Goal: Information Seeking & Learning: Find specific fact

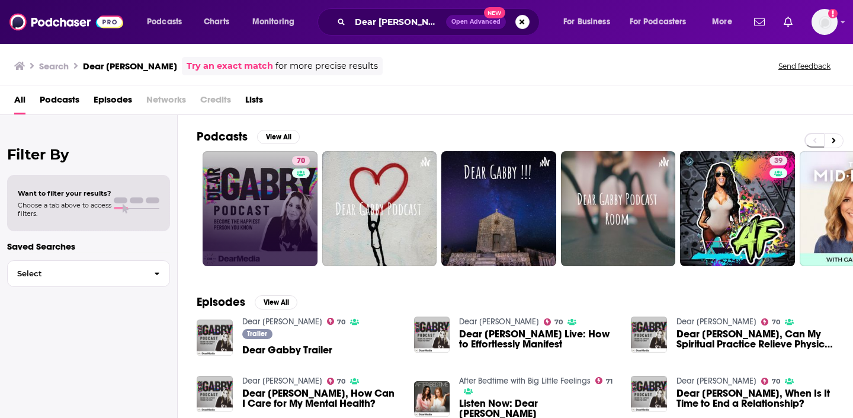
click at [255, 195] on link "70" at bounding box center [260, 208] width 115 height 115
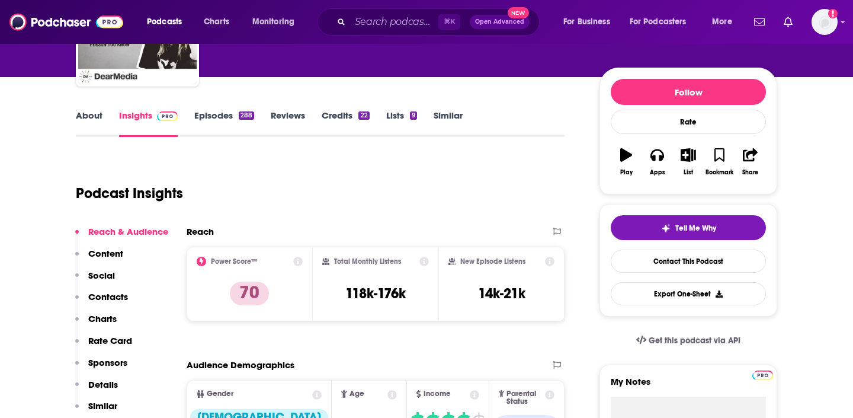
scroll to position [118, 0]
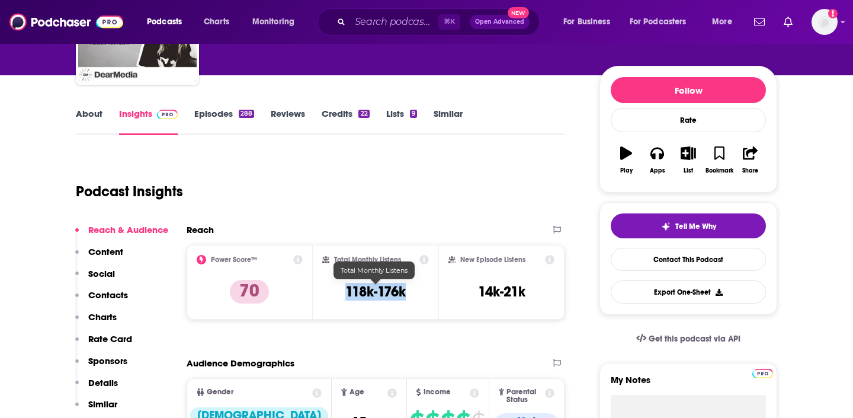
drag, startPoint x: 422, startPoint y: 295, endPoint x: 346, endPoint y: 295, distance: 75.9
click at [346, 295] on div "Total Monthly Listens 118k-176k" at bounding box center [375, 282] width 107 height 55
copy h3 "118k-176k"
click at [369, 21] on input "Search podcasts, credits, & more..." at bounding box center [394, 21] width 88 height 19
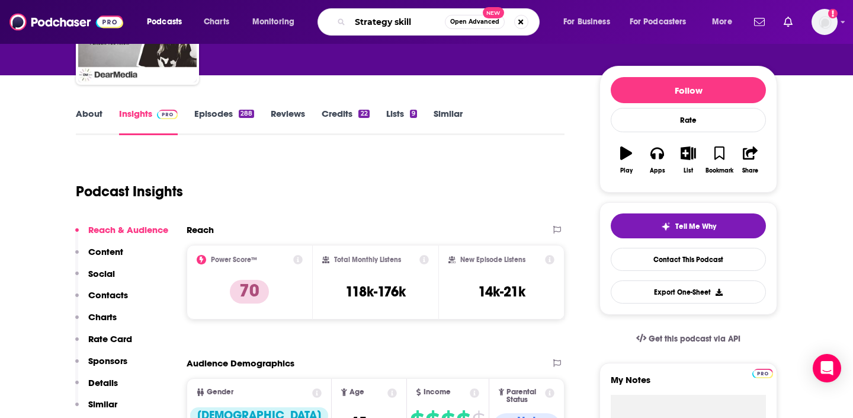
type input "Strategy skills"
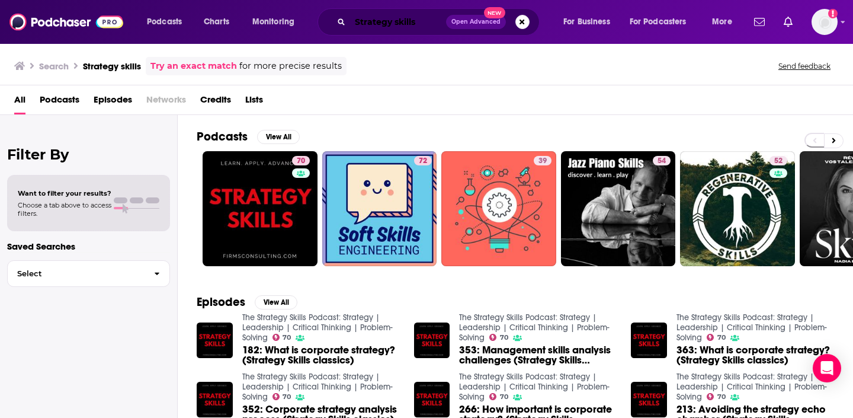
click at [404, 19] on input "Strategy skills" at bounding box center [398, 21] width 96 height 19
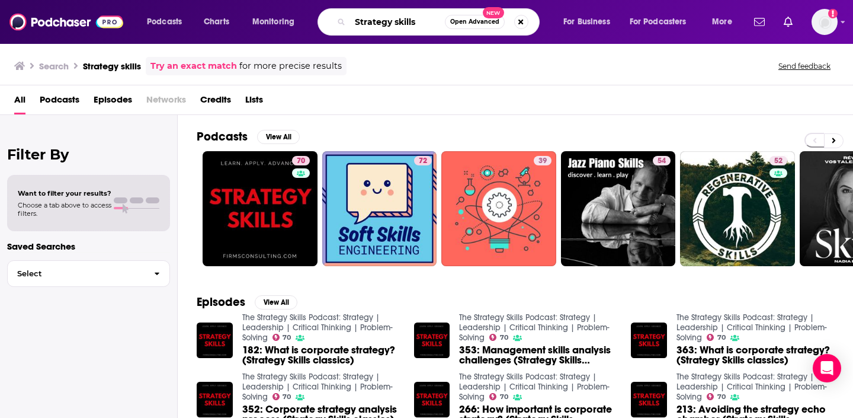
click at [404, 19] on input "Strategy skills" at bounding box center [397, 21] width 95 height 19
type input "[PERSON_NAME]"
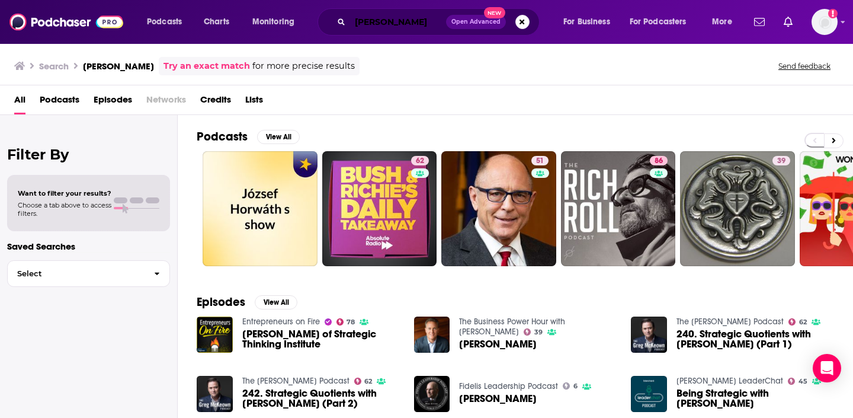
click at [400, 17] on input "[PERSON_NAME]" at bounding box center [398, 21] width 96 height 19
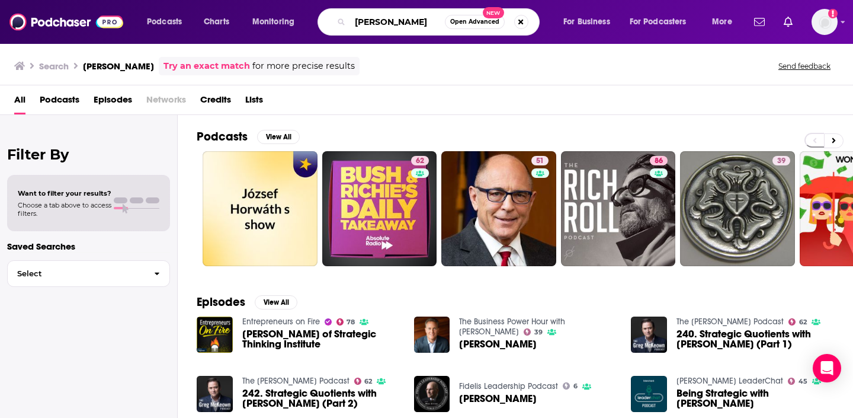
click at [400, 17] on input "[PERSON_NAME]" at bounding box center [397, 21] width 95 height 19
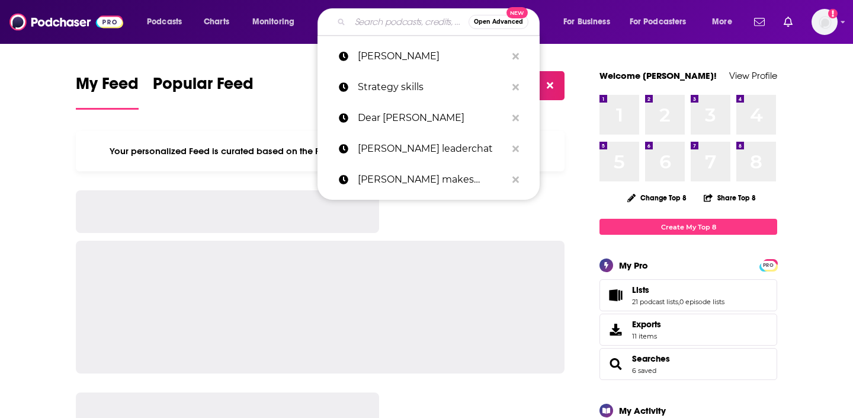
click at [376, 23] on input "Search podcasts, credits, & more..." at bounding box center [409, 21] width 119 height 19
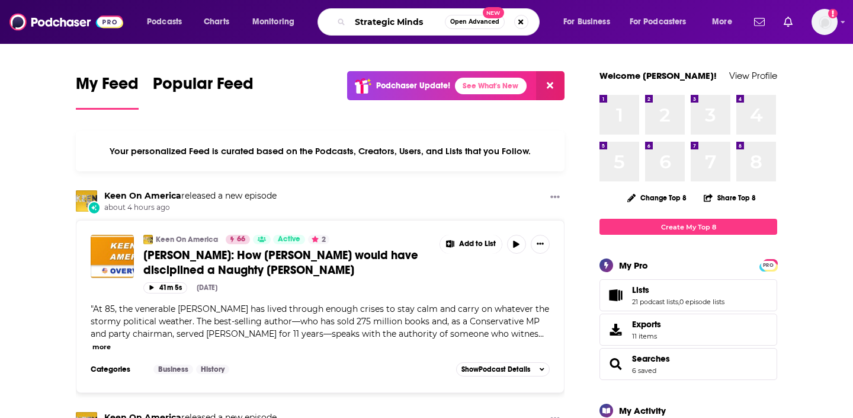
type input "Strategic Minds"
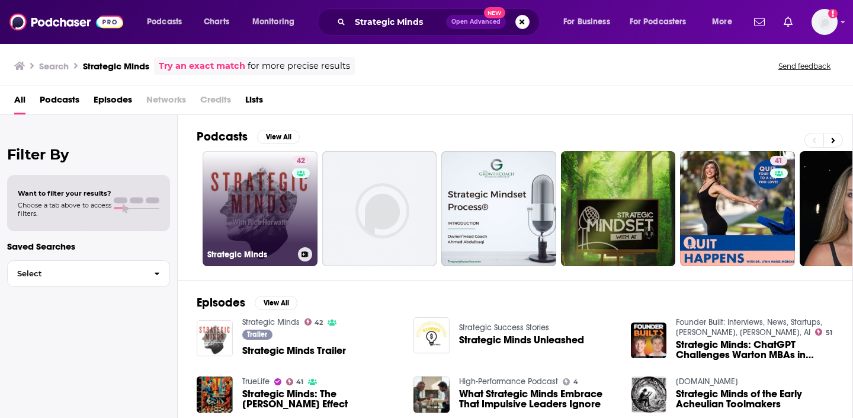
click at [262, 187] on link "42 Strategic Minds" at bounding box center [260, 208] width 115 height 115
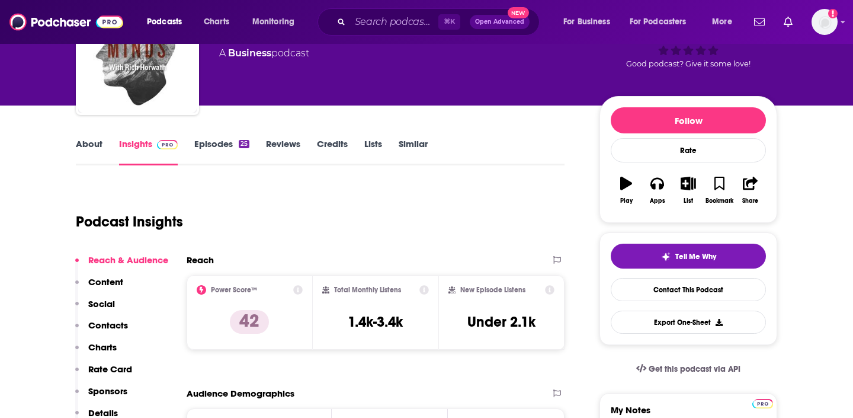
scroll to position [75, 0]
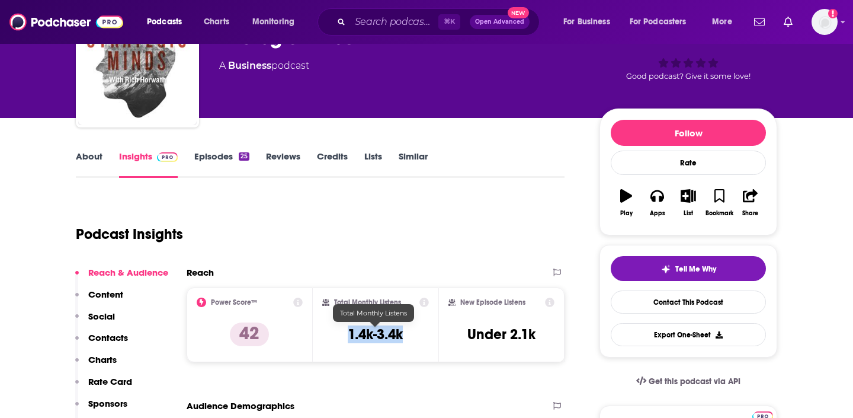
drag, startPoint x: 405, startPoint y: 335, endPoint x: 333, endPoint y: 335, distance: 72.3
click at [333, 335] on div "Total Monthly Listens 1.4k-3.4k" at bounding box center [375, 325] width 107 height 55
copy h3 "1.4k-3.4k"
